Goal: Information Seeking & Learning: Learn about a topic

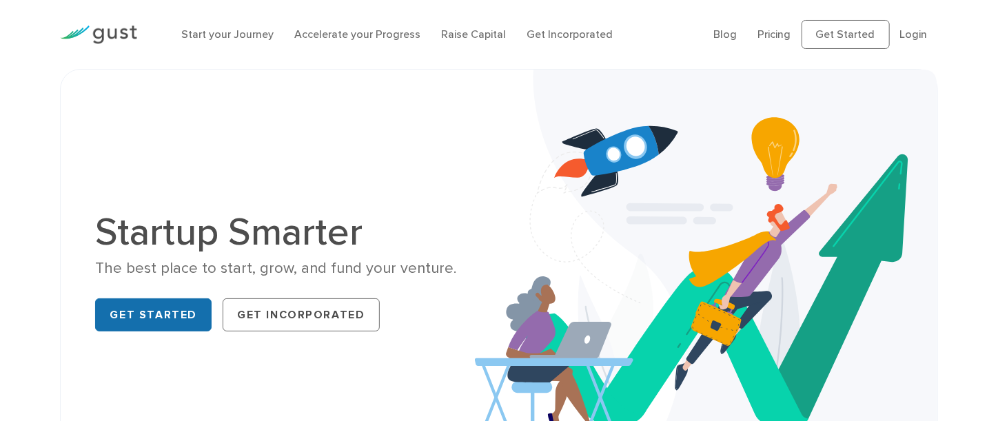
click at [156, 309] on link "Get Started" at bounding box center [153, 314] width 116 height 33
click at [776, 34] on link "Pricing" at bounding box center [774, 34] width 33 height 13
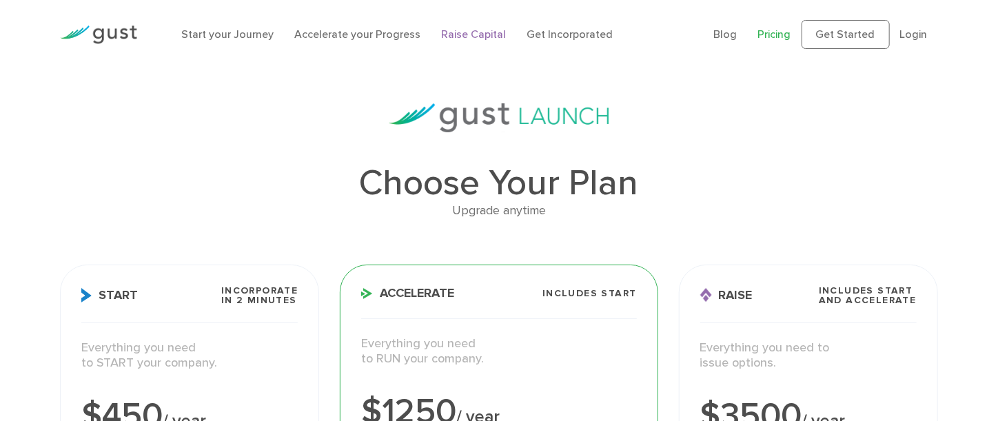
click at [481, 37] on link "Raise Capital" at bounding box center [473, 34] width 65 height 13
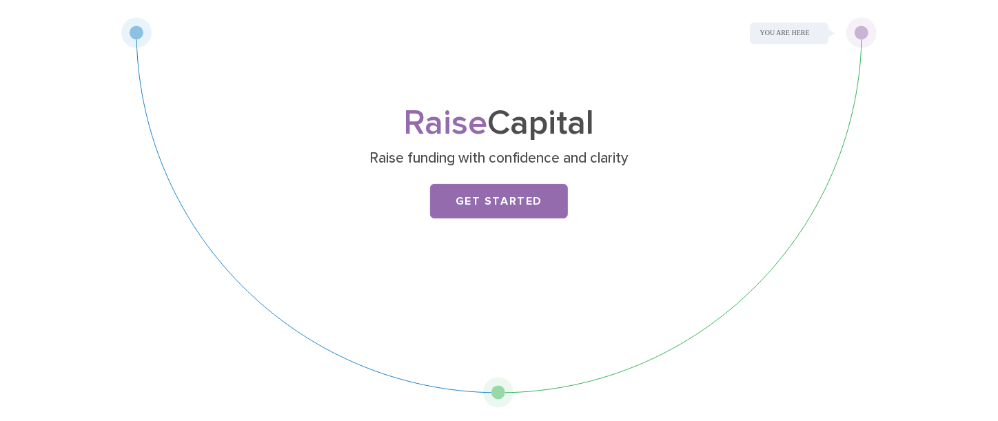
scroll to position [48, 0]
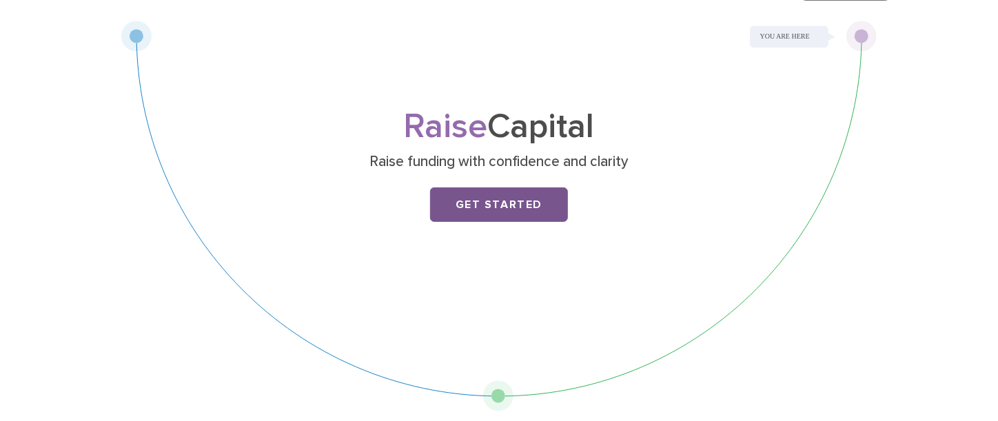
click at [506, 204] on link "Get Started" at bounding box center [499, 204] width 138 height 34
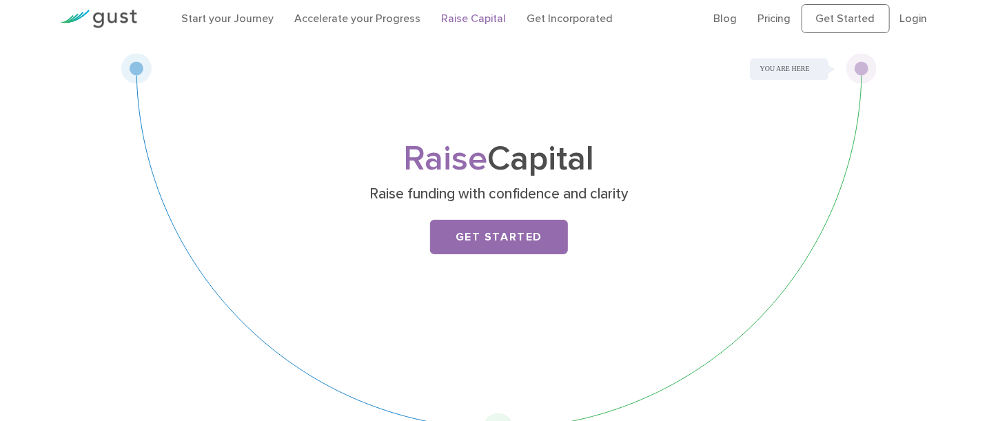
scroll to position [0, 0]
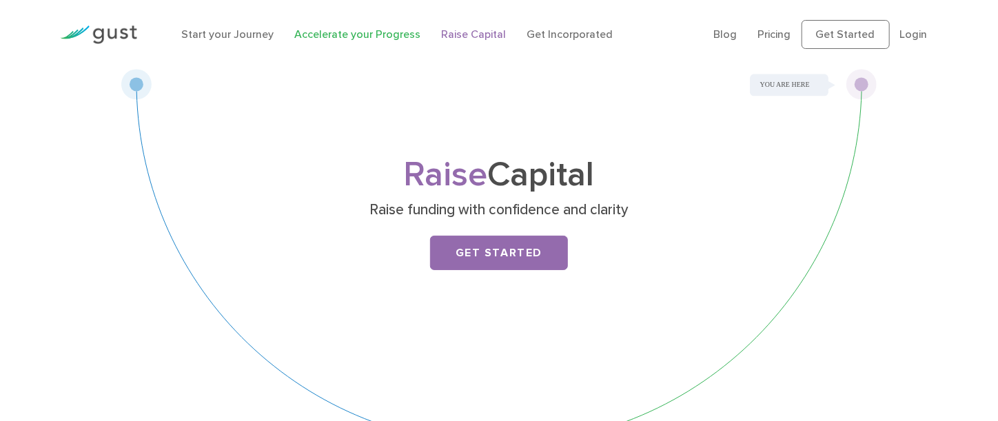
click at [381, 36] on link "Accelerate your Progress" at bounding box center [357, 34] width 126 height 13
